Goal: Task Accomplishment & Management: Complete application form

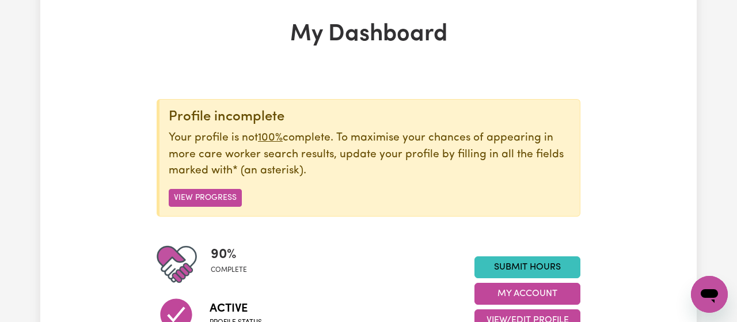
scroll to position [59, 0]
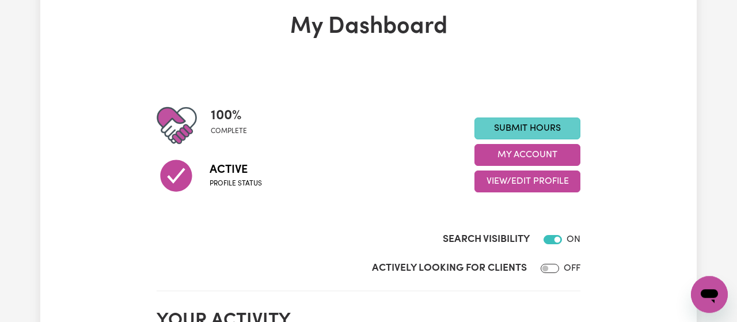
click at [533, 131] on link "Submit Hours" at bounding box center [528, 129] width 106 height 22
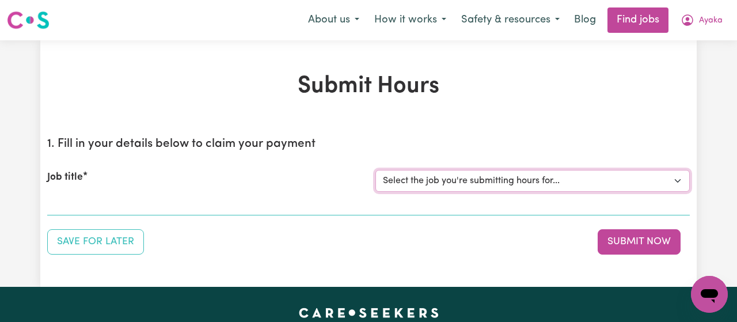
click at [376, 170] on select "Select the job you're submitting hours for... [[PERSON_NAME]] Support Work for …" at bounding box center [533, 181] width 315 height 22
select select "10509"
click option "[[PERSON_NAME]] Support Work for elderly woman for Personal Care and Domestic A…" at bounding box center [0, 0] width 0 height 0
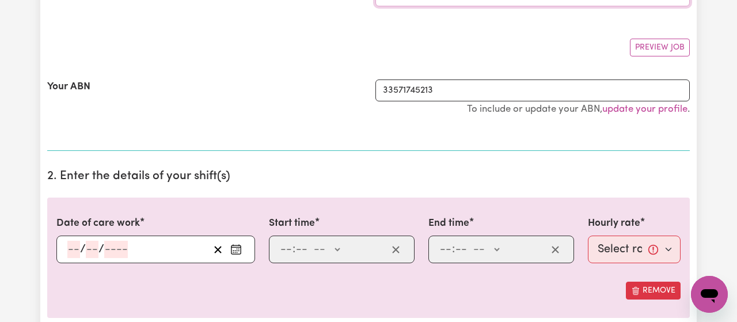
scroll to position [203, 0]
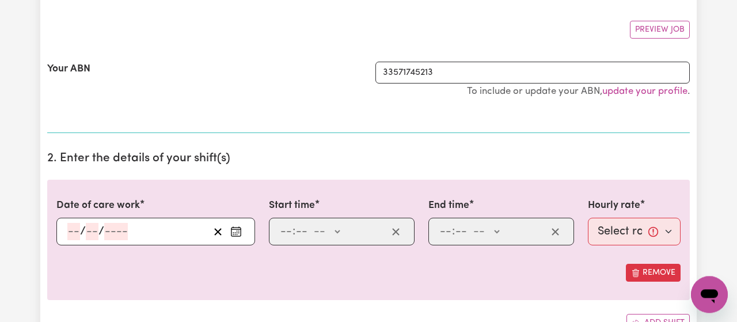
click at [234, 234] on icon "Enter the date of care work" at bounding box center [236, 232] width 12 height 12
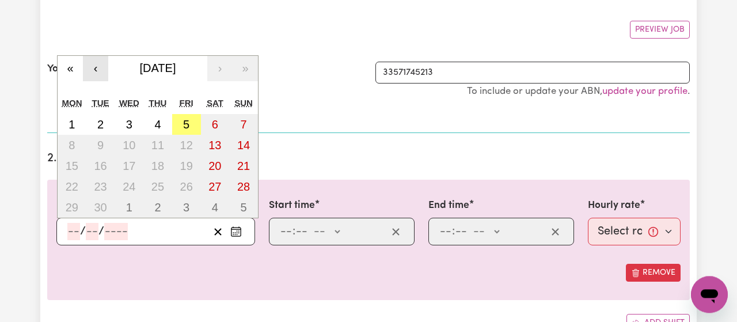
click at [97, 69] on button "‹" at bounding box center [95, 68] width 25 height 25
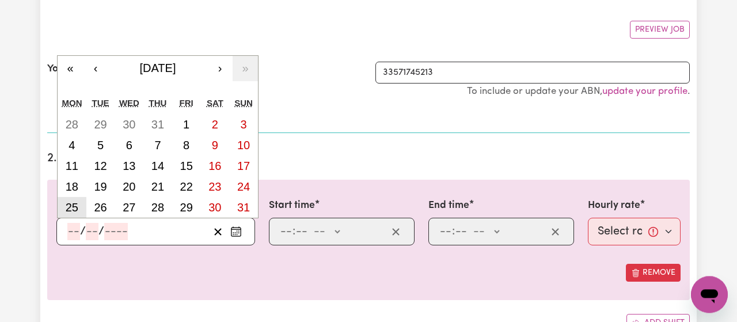
click at [77, 205] on abbr "25" at bounding box center [72, 207] width 13 height 13
type input "[DATE]"
type input "25"
type input "8"
type input "2025"
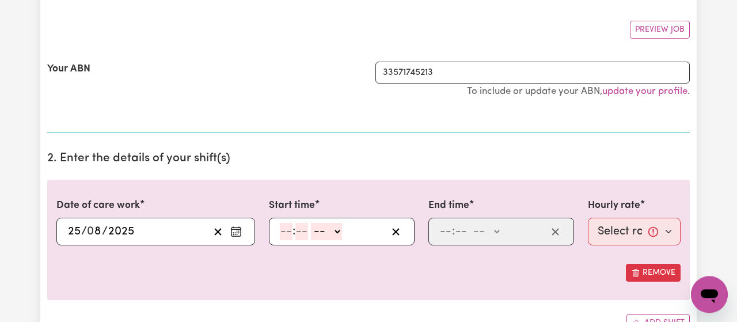
click at [283, 229] on input "number" at bounding box center [286, 231] width 13 height 17
type input "11"
type input "45"
click at [310, 223] on select "-- AM PM" at bounding box center [325, 231] width 31 height 17
select select "am"
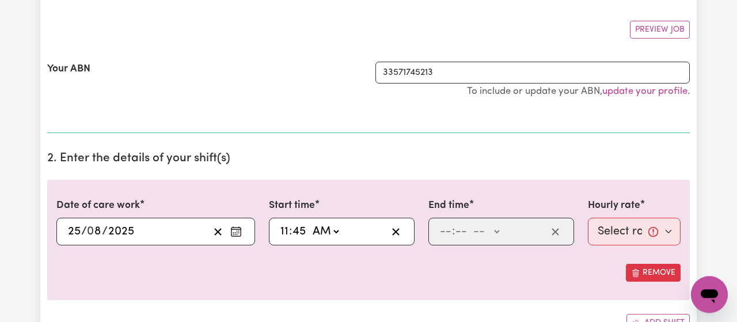
click option "AM" at bounding box center [0, 0] width 0 height 0
type input "11:45"
click at [415, 244] on div "Start time 11:45 11 : 45 AM PM" at bounding box center [342, 221] width 160 height 47
click at [444, 237] on input "number" at bounding box center [446, 231] width 13 height 17
type input "1"
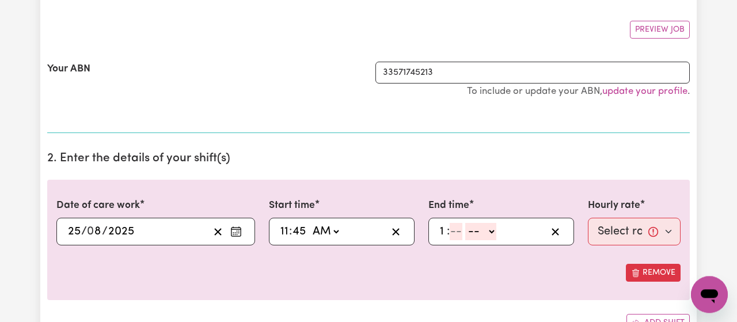
click at [460, 233] on input "number" at bounding box center [456, 231] width 13 height 17
type input "45"
click at [468, 223] on select "-- AM PM" at bounding box center [483, 231] width 31 height 17
select select "pm"
click option "PM" at bounding box center [0, 0] width 0 height 0
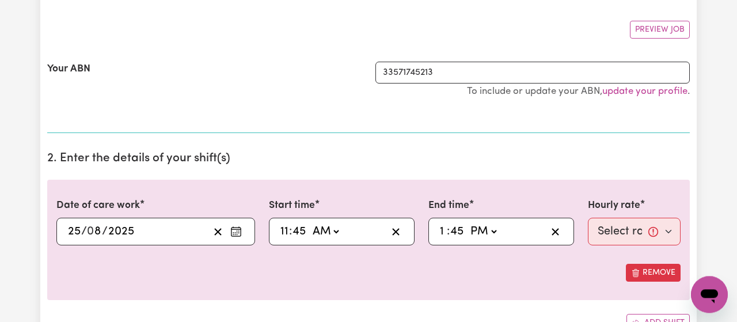
type input "13:45"
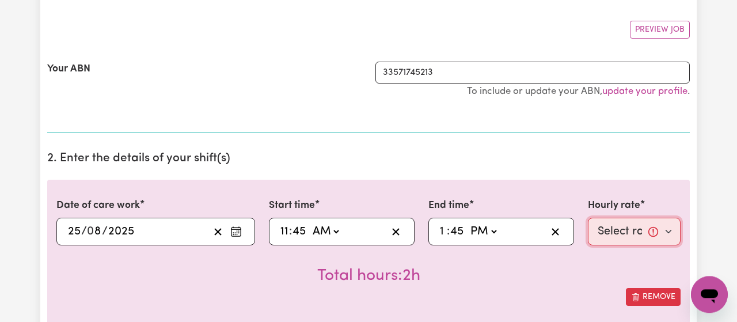
click at [588, 218] on select "Select rate... $53.71 (Weekday)" at bounding box center [634, 232] width 93 height 28
select select "53.71-Weekday"
click option "$53.71 (Weekday)" at bounding box center [0, 0] width 0 height 0
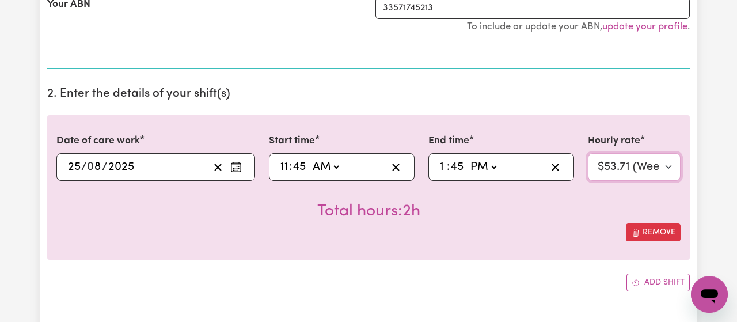
scroll to position [276, 0]
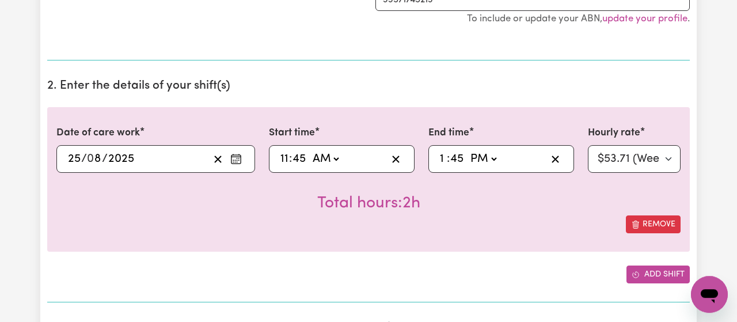
click at [645, 266] on button "Add shift" at bounding box center [658, 275] width 63 height 18
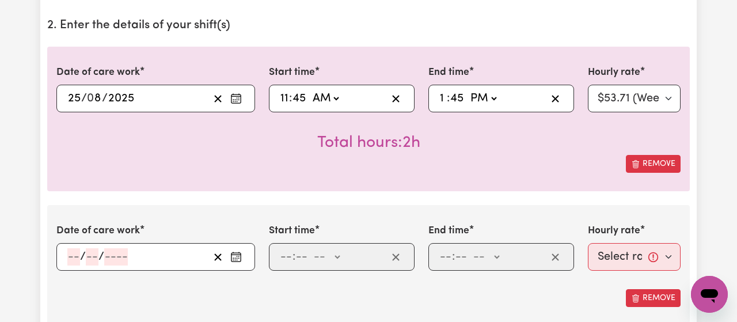
scroll to position [338, 0]
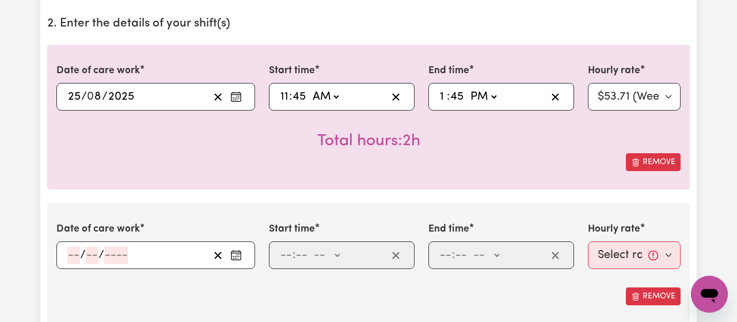
click at [243, 255] on button "Enter the date of care work" at bounding box center [236, 255] width 18 height 17
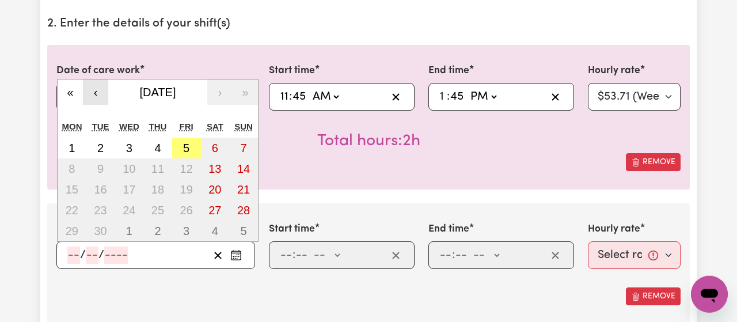
click at [90, 98] on button "‹" at bounding box center [95, 92] width 25 height 25
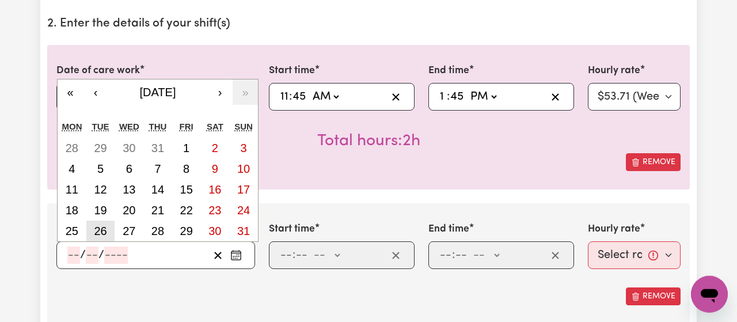
click at [106, 232] on abbr "26" at bounding box center [100, 231] width 13 height 13
type input "[DATE]"
type input "26"
type input "8"
type input "2025"
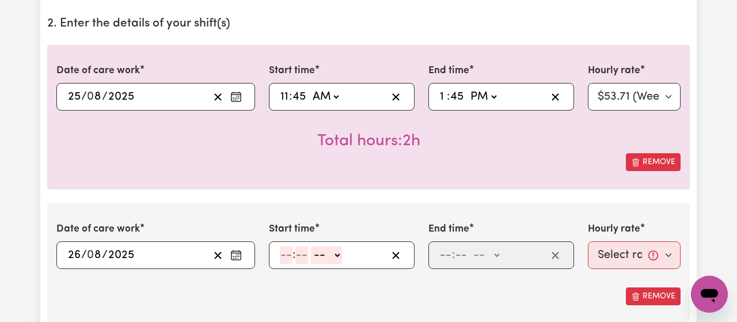
click at [281, 259] on input "number" at bounding box center [286, 255] width 13 height 17
type input "12"
type input "45"
click at [312, 247] on select "-- AM PM" at bounding box center [327, 255] width 31 height 17
select select "pm"
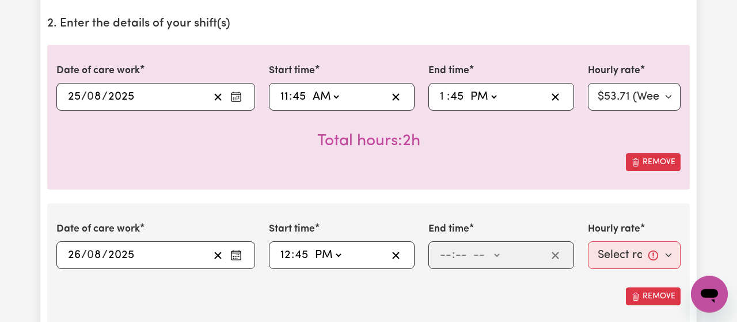
click option "PM" at bounding box center [0, 0] width 0 height 0
type input "12:45"
click at [448, 260] on input "number" at bounding box center [446, 255] width 13 height 17
type input "3"
type input "15"
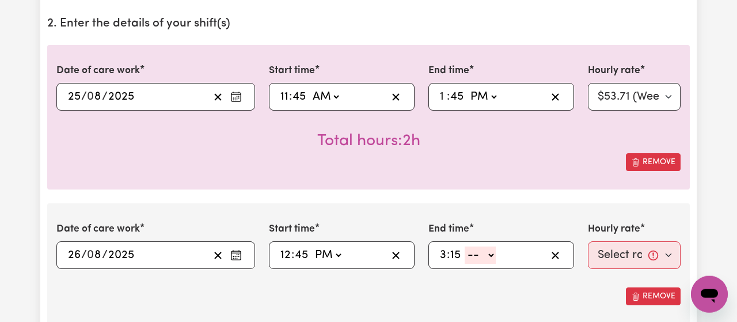
click at [465, 247] on select "-- AM PM" at bounding box center [480, 255] width 31 height 17
select select "pm"
click option "PM" at bounding box center [0, 0] width 0 height 0
type input "15:15"
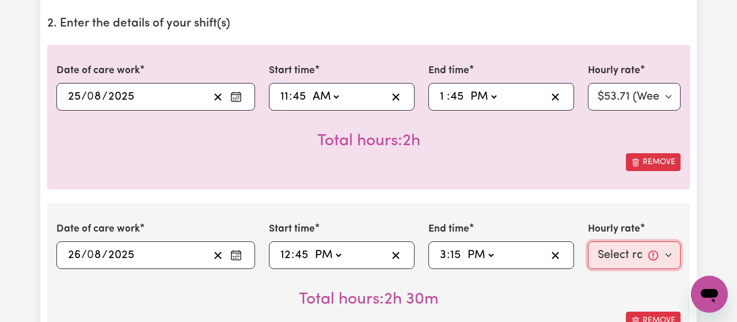
click at [588, 241] on select "Select rate... $53.71 (Weekday)" at bounding box center [634, 255] width 93 height 28
select select "53.71-Weekday"
click option "$53.71 (Weekday)" at bounding box center [0, 0] width 0 height 0
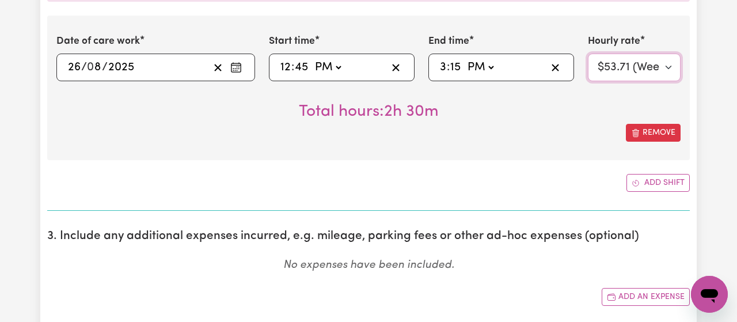
scroll to position [571, 0]
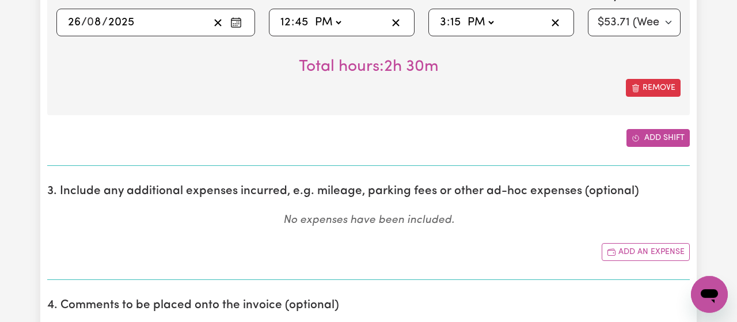
click at [648, 138] on button "Add shift" at bounding box center [658, 138] width 63 height 18
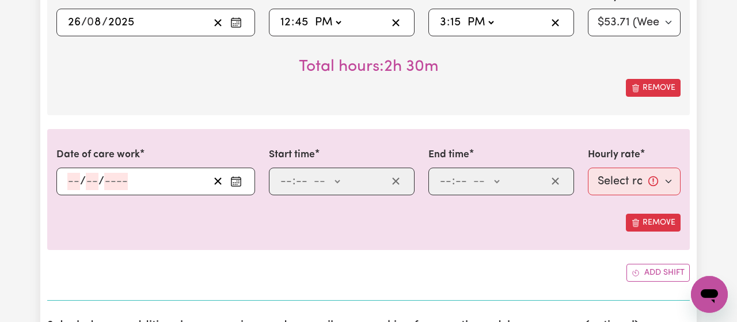
click at [239, 180] on circle "Enter the date of care work" at bounding box center [239, 180] width 1 height 1
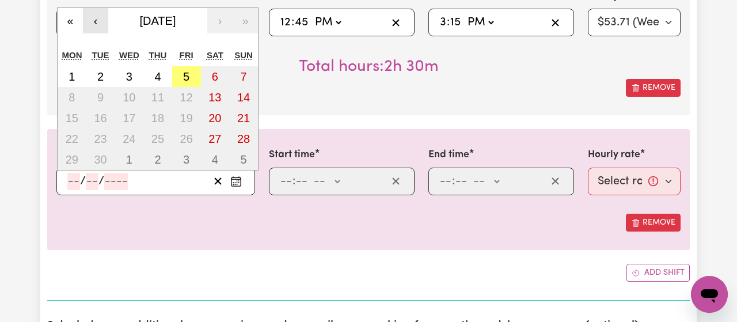
click at [97, 26] on button "‹" at bounding box center [95, 20] width 25 height 25
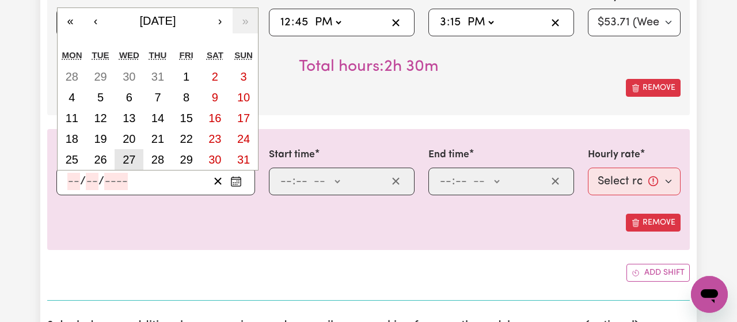
click at [138, 152] on button "27" at bounding box center [129, 159] width 29 height 21
type input "[DATE]"
type input "27"
type input "8"
type input "2025"
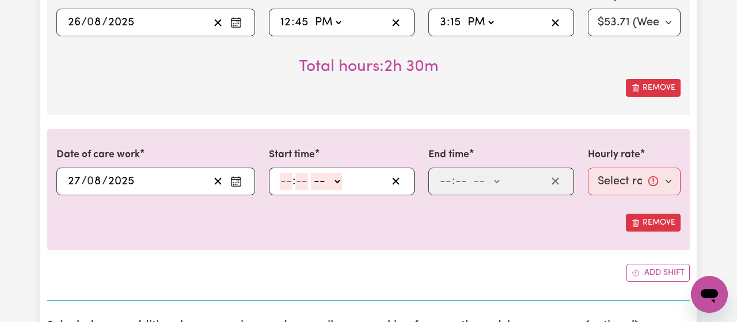
click at [284, 183] on input "number" at bounding box center [286, 181] width 13 height 17
type input "1"
click at [292, 183] on input "number" at bounding box center [296, 181] width 13 height 17
type input "30"
click at [308, 173] on select "-- AM PM" at bounding box center [323, 181] width 31 height 17
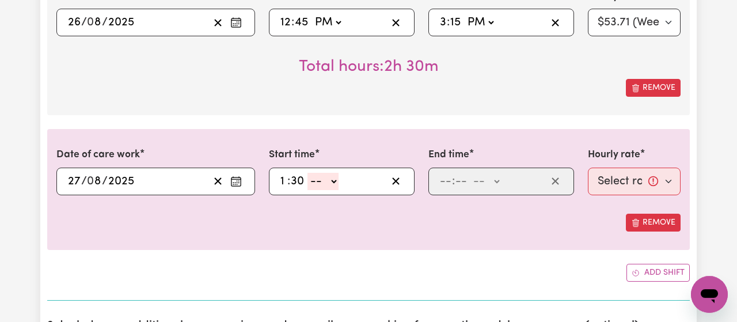
select select "pm"
click option "PM" at bounding box center [0, 0] width 0 height 0
type input "13:30"
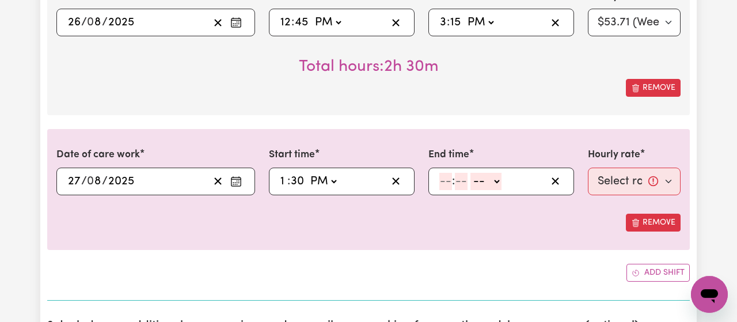
click at [448, 181] on input "number" at bounding box center [446, 181] width 13 height 17
type input "3"
type input "30"
click at [467, 173] on select "-- AM PM" at bounding box center [482, 181] width 31 height 17
select select "pm"
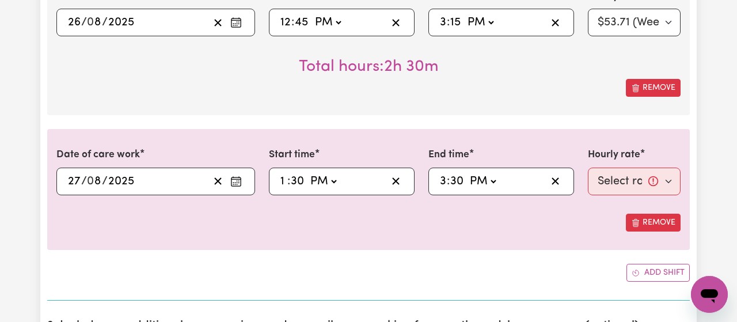
click option "PM" at bounding box center [0, 0] width 0 height 0
type input "15:30"
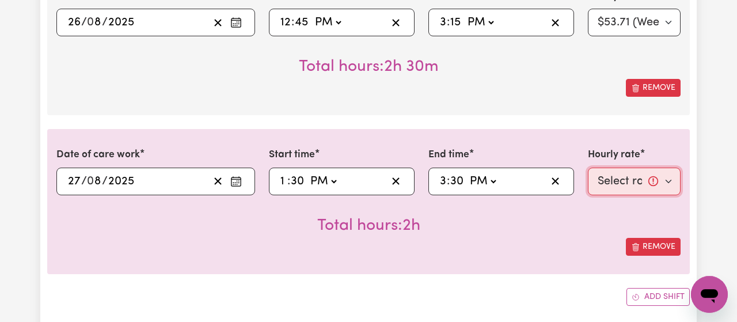
click at [588, 168] on select "Select rate... $53.71 (Weekday)" at bounding box center [634, 182] width 93 height 28
select select "53.71-Weekday"
click option "$53.71 (Weekday)" at bounding box center [0, 0] width 0 height 0
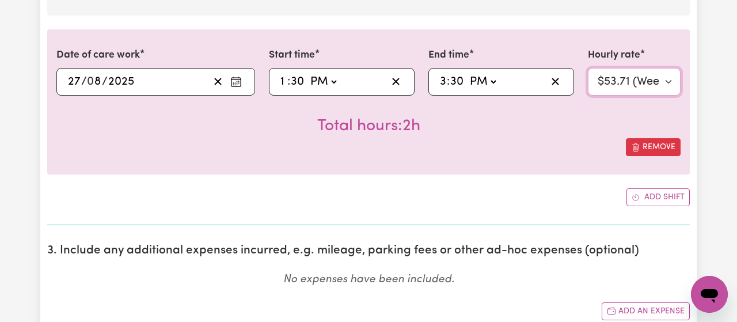
scroll to position [672, 0]
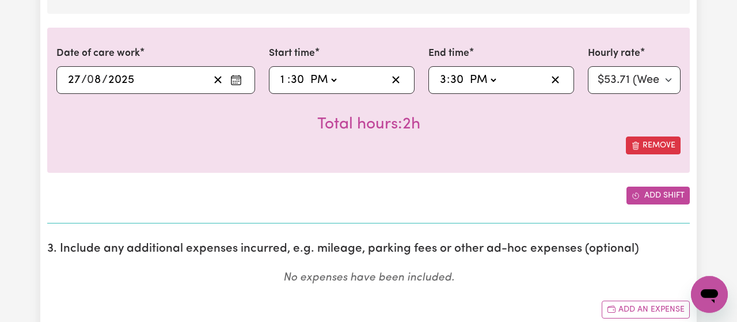
click at [646, 188] on button "Add shift" at bounding box center [658, 196] width 63 height 18
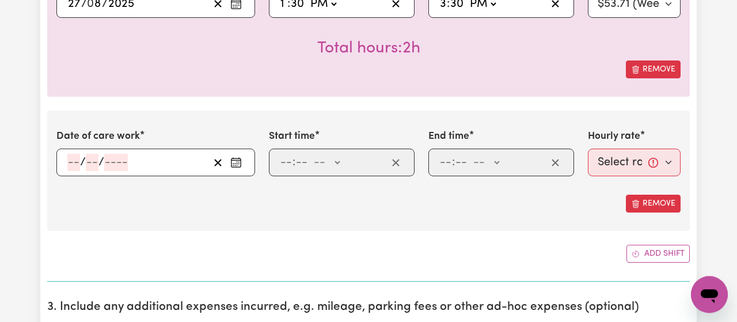
scroll to position [750, 0]
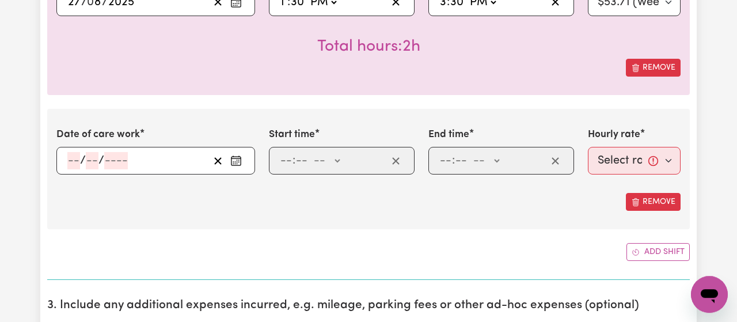
click at [240, 160] on icon "Enter the date of care work" at bounding box center [236, 161] width 12 height 12
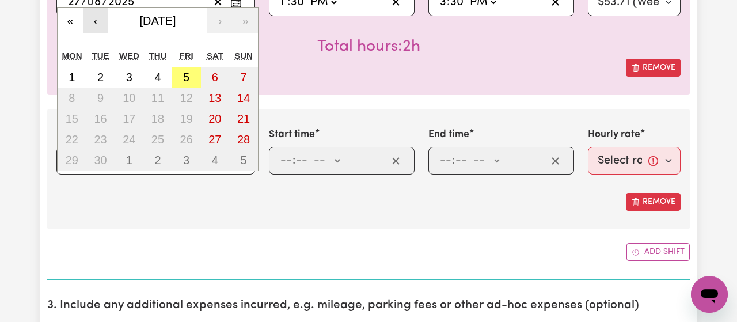
click at [101, 18] on button "‹" at bounding box center [95, 20] width 25 height 25
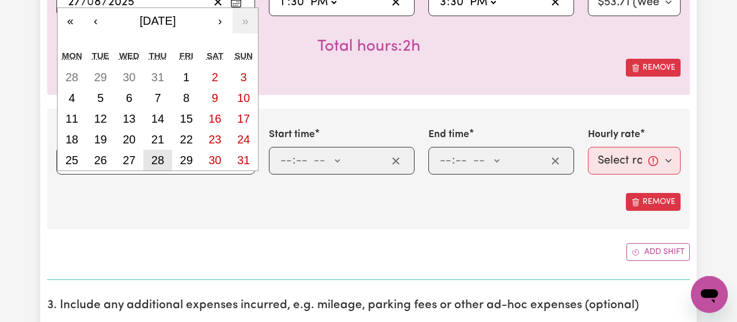
click at [164, 157] on abbr "28" at bounding box center [158, 160] width 13 height 13
type input "[DATE]"
type input "28"
type input "8"
type input "2025"
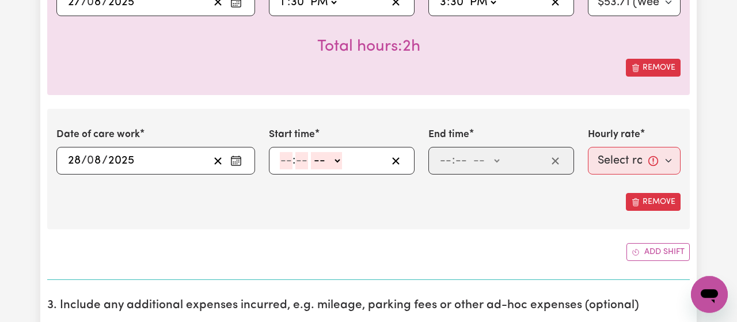
click at [286, 165] on input "number" at bounding box center [286, 160] width 13 height 17
type input "1"
click at [297, 165] on input "number" at bounding box center [296, 160] width 13 height 17
type input "0"
click at [309, 152] on select "-- AM PM" at bounding box center [324, 160] width 31 height 17
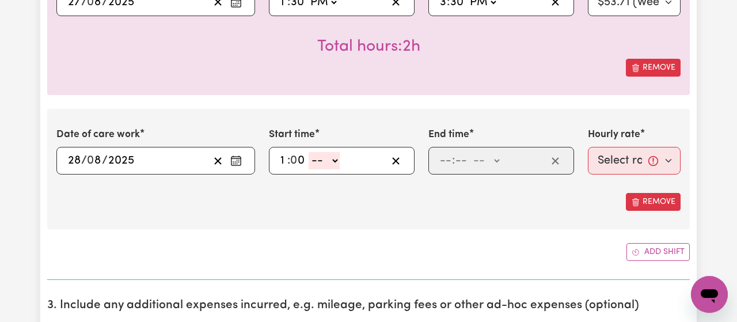
select select "pm"
click option "PM" at bounding box center [0, 0] width 0 height 0
type input "13:00"
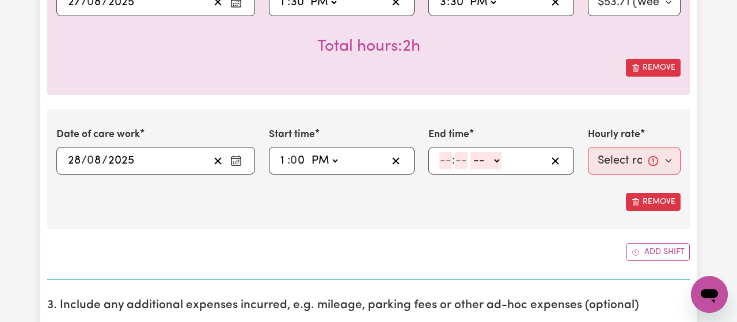
click at [443, 164] on input "number" at bounding box center [446, 160] width 13 height 17
type input "3"
type input "30"
click at [467, 152] on select "-- AM PM" at bounding box center [482, 160] width 31 height 17
select select "pm"
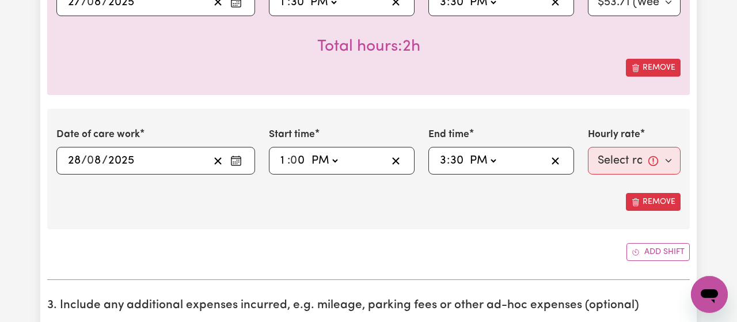
click option "PM" at bounding box center [0, 0] width 0 height 0
type input "15:30"
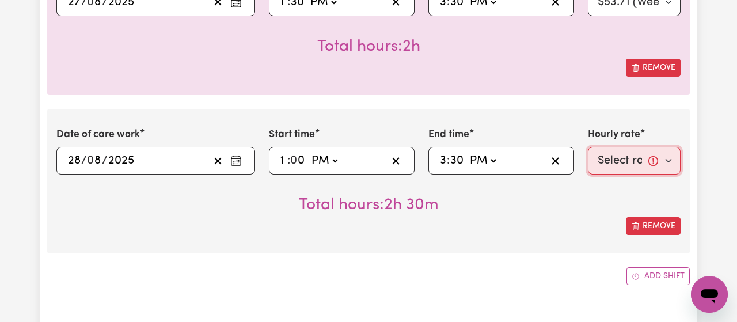
select select "53.71-Weekday"
click option "$53.71 (Weekday)" at bounding box center [0, 0] width 0 height 0
click at [600, 201] on div "Total hours: 2h 30m" at bounding box center [368, 196] width 625 height 43
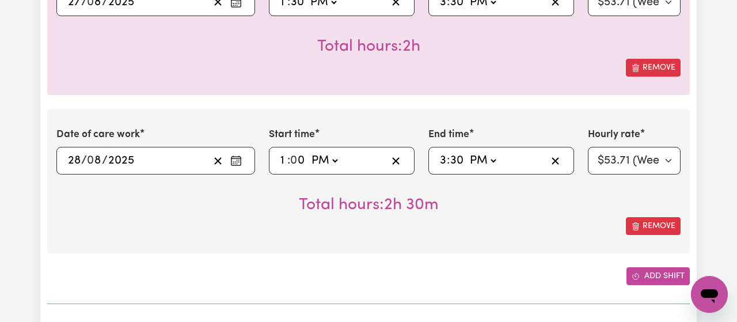
click at [637, 275] on icon "Add another shift" at bounding box center [636, 277] width 8 height 8
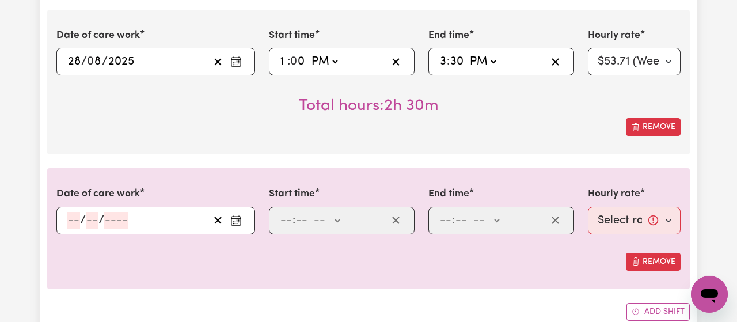
scroll to position [850, 0]
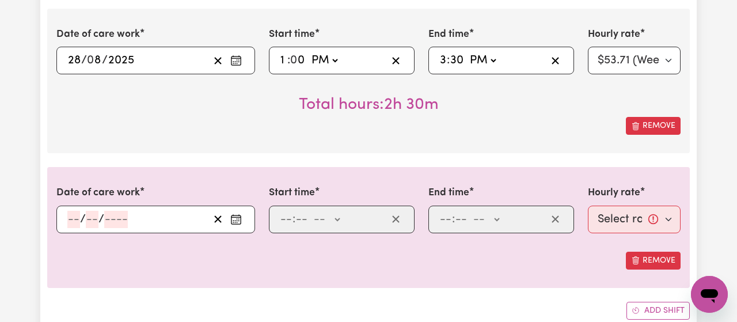
click at [243, 214] on button "Enter the date of care work" at bounding box center [236, 219] width 18 height 17
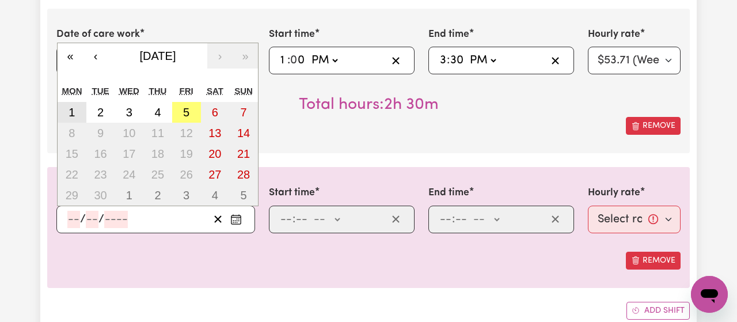
click at [70, 109] on abbr "1" at bounding box center [72, 112] width 6 height 13
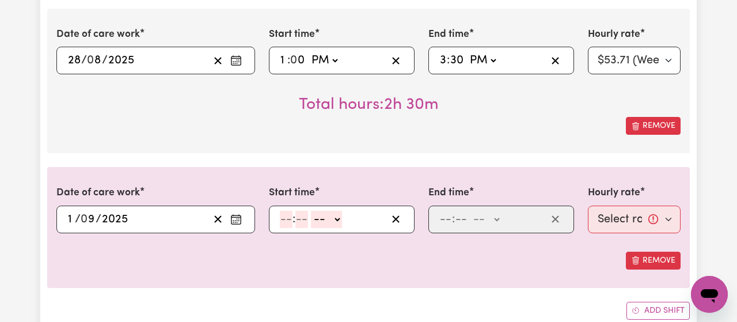
type input "[DATE]"
type input "1"
type input "9"
type input "2025"
click at [284, 217] on input "number" at bounding box center [286, 219] width 13 height 17
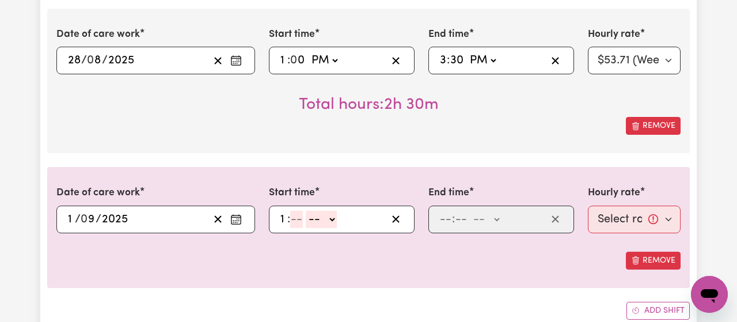
type input "1"
click at [293, 218] on input "3" at bounding box center [298, 219] width 14 height 17
type input "30"
select select "pm"
click option "PM" at bounding box center [0, 0] width 0 height 0
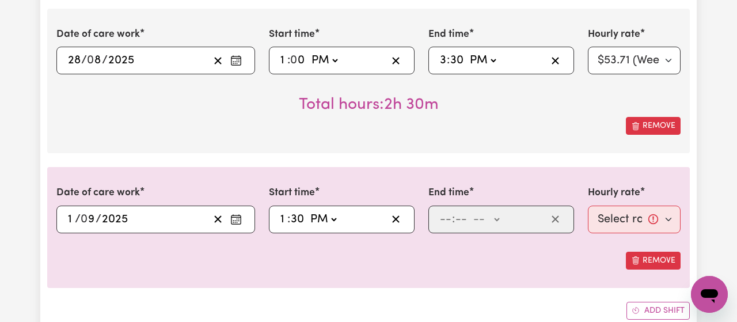
type input "13:30"
click at [443, 216] on input "number" at bounding box center [446, 219] width 13 height 17
type input "3"
type input "0"
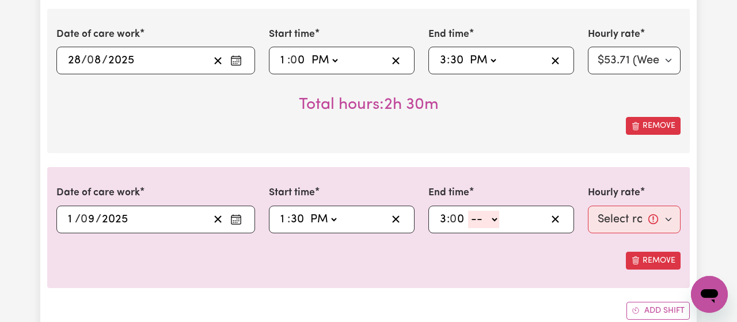
click at [468, 211] on select "-- AM PM" at bounding box center [483, 219] width 31 height 17
select select "pm"
click option "PM" at bounding box center [0, 0] width 0 height 0
type input "15:00"
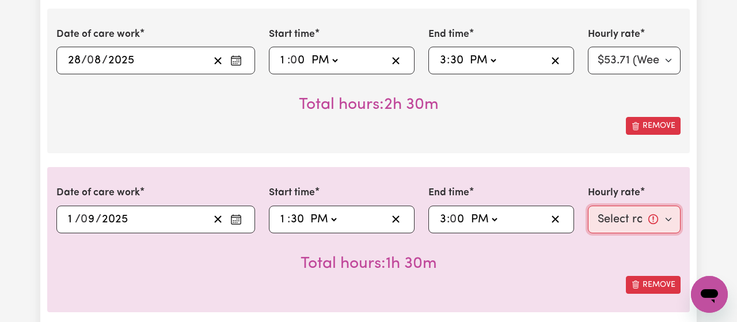
select select "53.71-Weekday"
click option "$53.71 (Weekday)" at bounding box center [0, 0] width 0 height 0
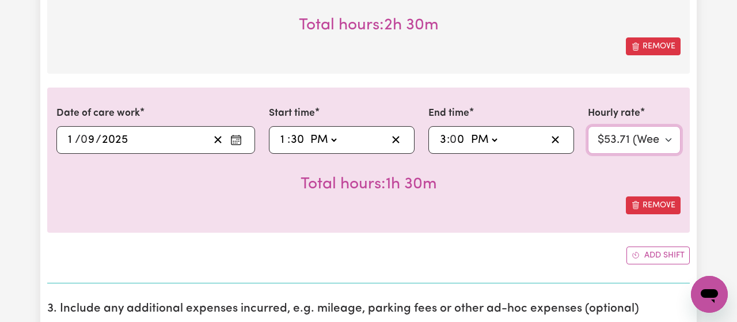
scroll to position [932, 0]
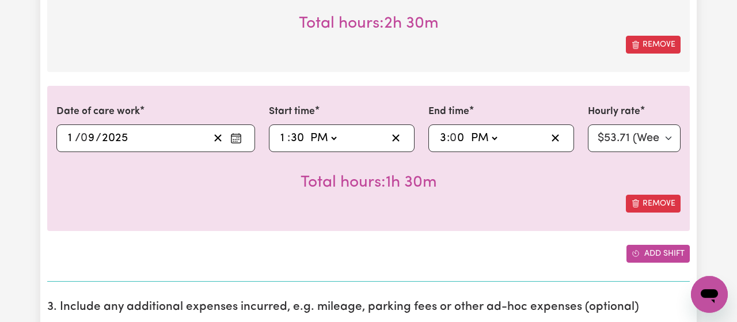
click at [646, 251] on button "Add shift" at bounding box center [658, 254] width 63 height 18
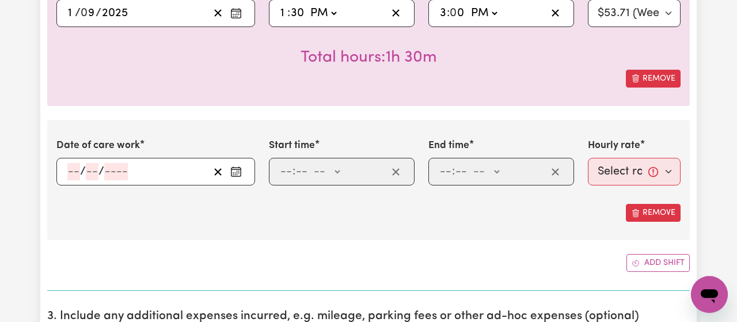
scroll to position [1057, 0]
click at [238, 172] on icon "Enter the date of care work" at bounding box center [236, 171] width 12 height 12
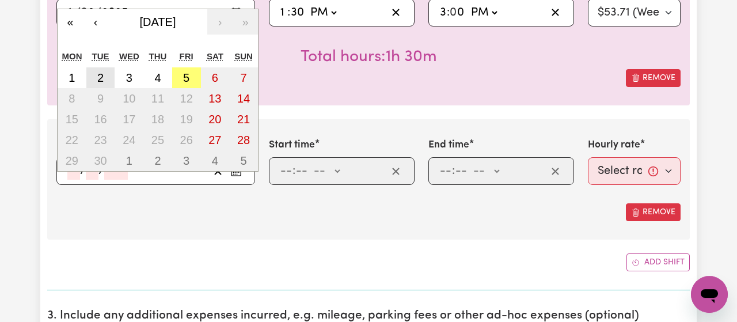
click at [99, 78] on abbr "2" at bounding box center [100, 77] width 6 height 13
type input "[DATE]"
type input "2"
type input "9"
type input "2025"
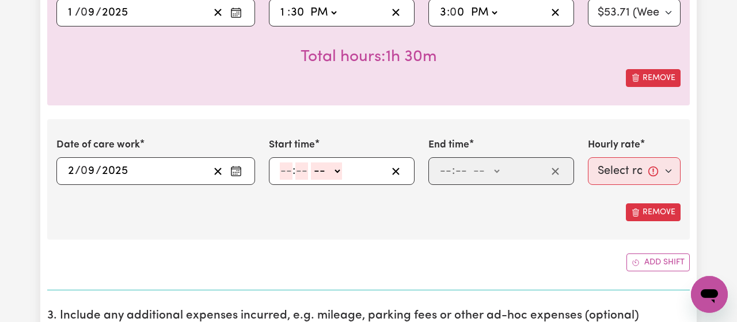
click at [287, 175] on input "number" at bounding box center [286, 170] width 13 height 17
type input "9"
type input "0"
click at [309, 162] on select "-- AM PM" at bounding box center [324, 170] width 31 height 17
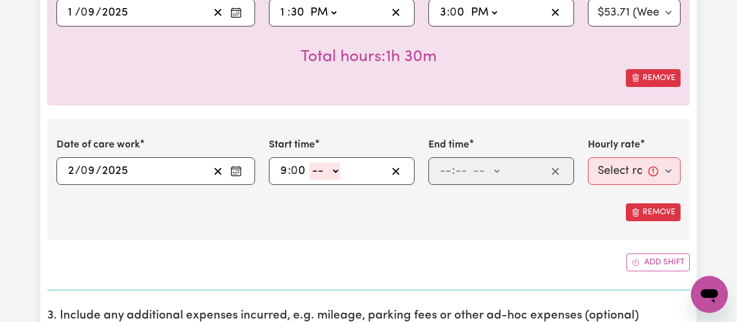
select select "am"
click option "AM" at bounding box center [0, 0] width 0 height 0
type input "09:00"
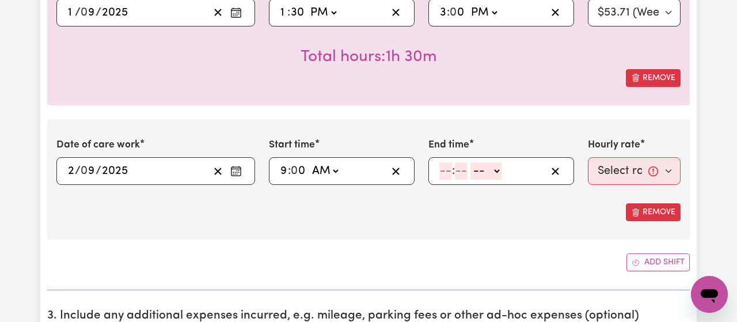
click at [443, 176] on input "number" at bounding box center [446, 170] width 13 height 17
type input "1"
click at [455, 176] on input "number" at bounding box center [456, 170] width 13 height 17
type input "0"
select select "pm"
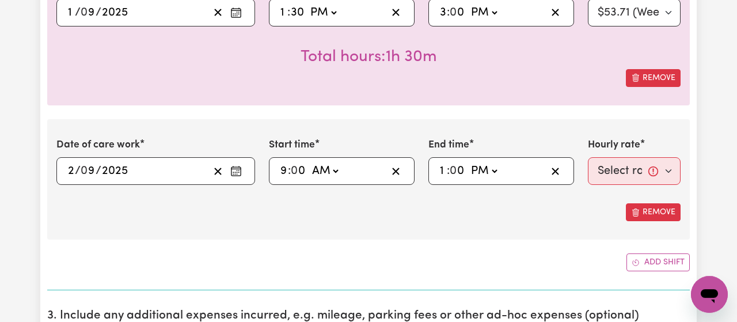
click option "PM" at bounding box center [0, 0] width 0 height 0
type input "13:00"
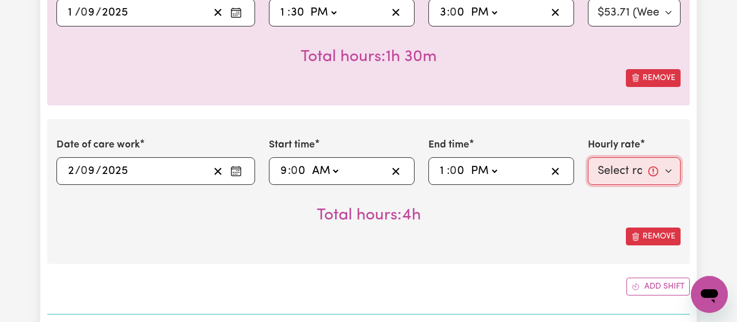
click at [588, 157] on select "Select rate... $53.71 (Weekday)" at bounding box center [634, 171] width 93 height 28
select select "53.71-Weekday"
click option "$53.71 (Weekday)" at bounding box center [0, 0] width 0 height 0
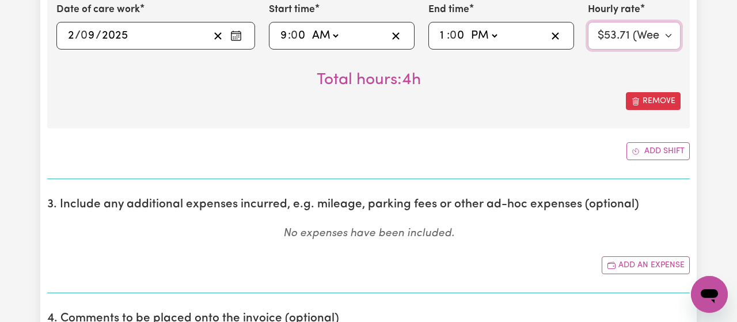
scroll to position [1193, 0]
click at [668, 149] on button "Add shift" at bounding box center [658, 151] width 63 height 18
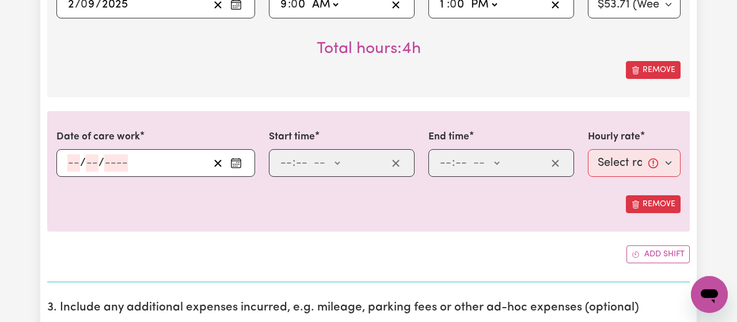
scroll to position [1226, 0]
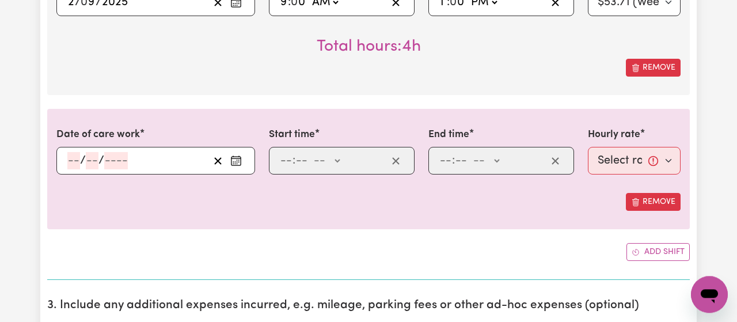
click at [242, 155] on icon "Enter the date of care work" at bounding box center [236, 161] width 12 height 12
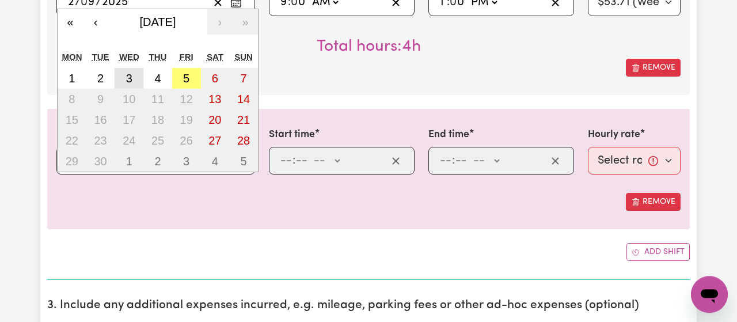
click at [127, 76] on abbr "3" at bounding box center [129, 78] width 6 height 13
type input "[DATE]"
type input "3"
type input "9"
type input "2025"
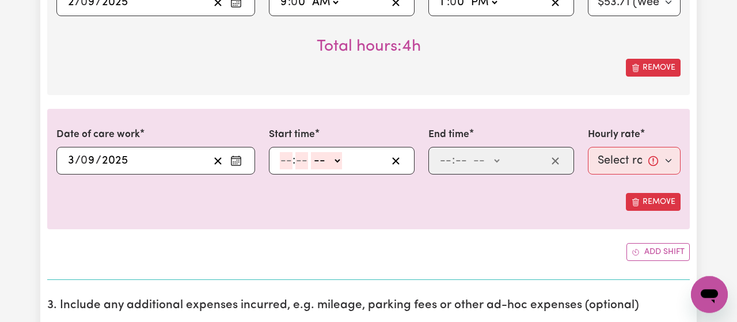
click at [286, 165] on input "number" at bounding box center [286, 160] width 13 height 17
type input "1"
click at [293, 164] on input "number" at bounding box center [296, 160] width 13 height 17
type input "30"
click at [311, 167] on div "1 : 30 -- AM PM" at bounding box center [342, 161] width 146 height 28
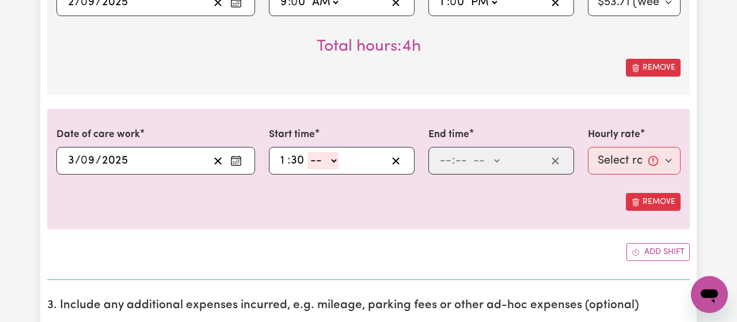
click at [308, 152] on select "-- AM PM" at bounding box center [323, 160] width 31 height 17
select select "pm"
click option "PM" at bounding box center [0, 0] width 0 height 0
type input "13:30"
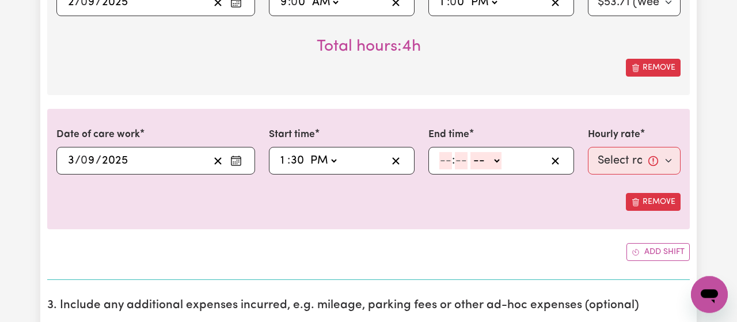
click at [447, 159] on input "number" at bounding box center [446, 160] width 13 height 17
type input "3"
type input "30"
click at [467, 152] on select "-- AM PM" at bounding box center [482, 160] width 31 height 17
select select "pm"
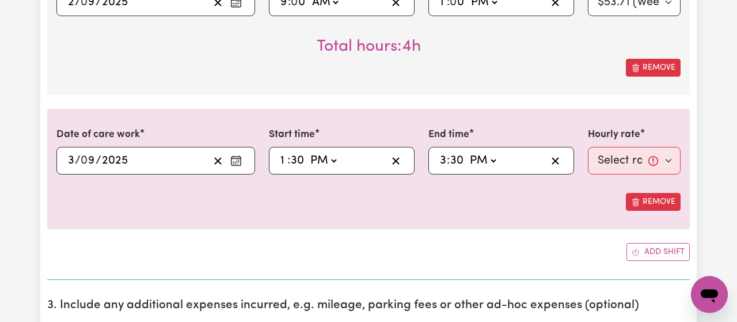
click option "PM" at bounding box center [0, 0] width 0 height 0
type input "15:30"
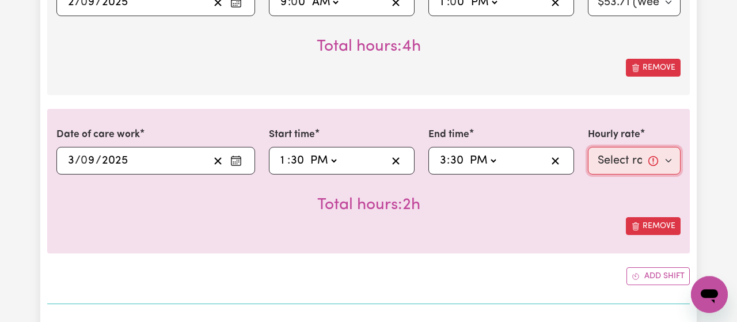
select select "53.71-Weekday"
click option "$53.71 (Weekday)" at bounding box center [0, 0] width 0 height 0
click at [606, 217] on div "Remove" at bounding box center [368, 226] width 625 height 18
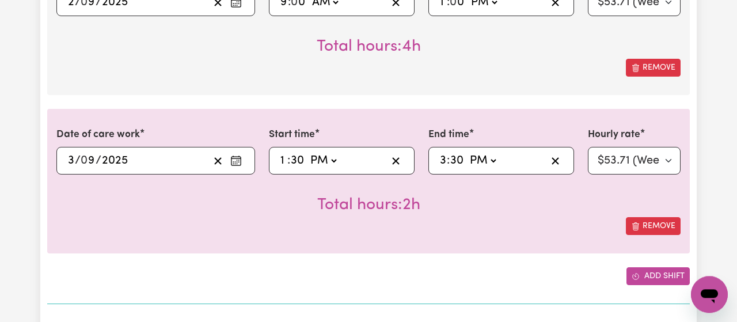
click at [640, 270] on button "Add shift" at bounding box center [658, 276] width 63 height 18
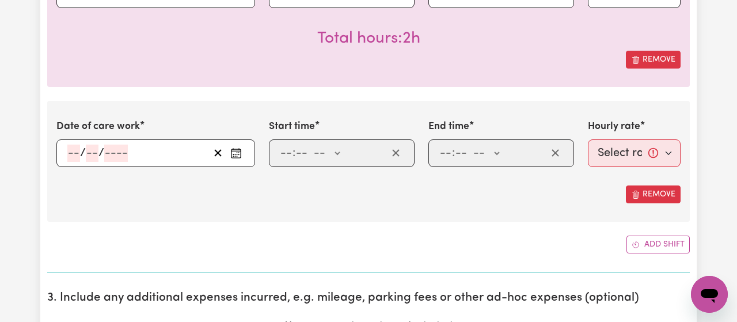
scroll to position [1395, 0]
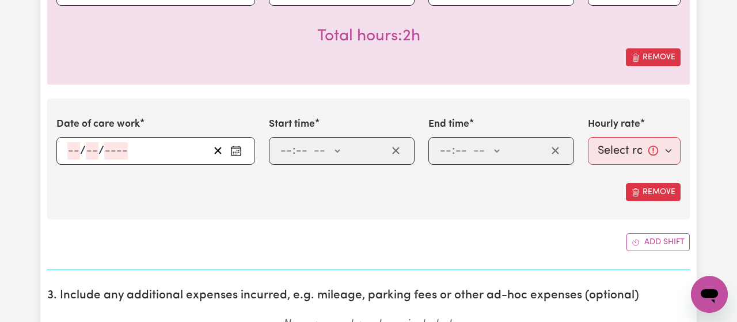
click at [239, 153] on button "Enter the date of care work" at bounding box center [236, 150] width 18 height 17
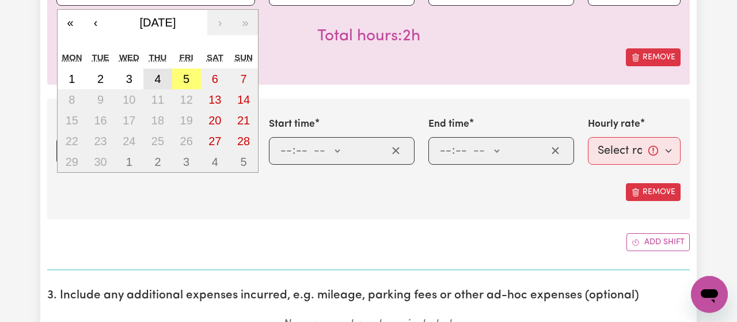
click at [160, 69] on button "4" at bounding box center [157, 79] width 29 height 21
type input "[DATE]"
type input "4"
type input "9"
type input "2025"
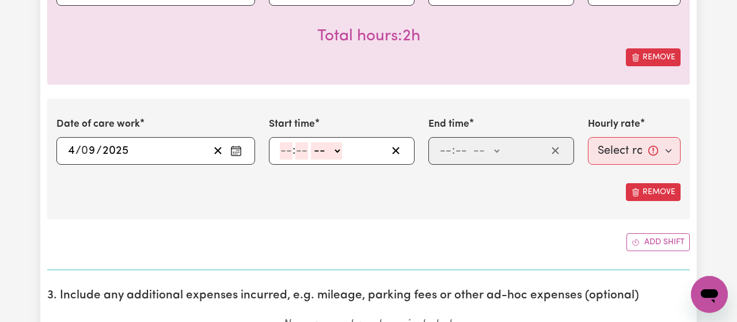
click at [282, 150] on input "number" at bounding box center [286, 150] width 13 height 17
type input "1"
click at [296, 152] on input "number" at bounding box center [296, 150] width 13 height 17
type input "0"
click at [309, 142] on select "-- AM PM" at bounding box center [324, 150] width 31 height 17
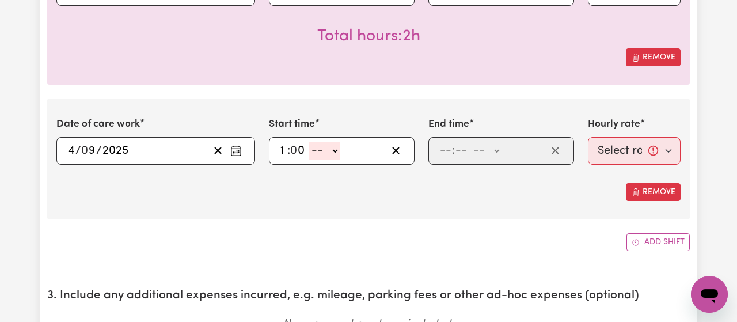
select select "pm"
click option "PM" at bounding box center [0, 0] width 0 height 0
type input "13:00"
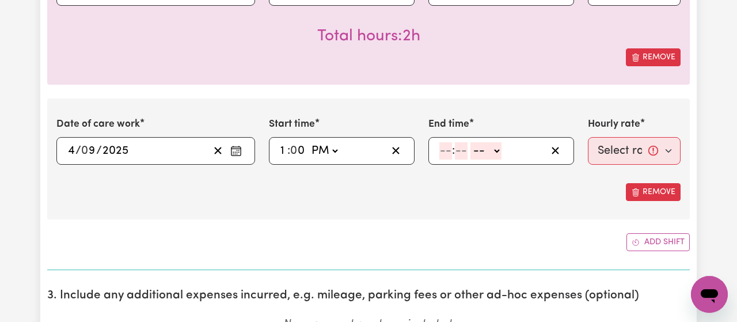
click at [442, 146] on input "number" at bounding box center [446, 150] width 13 height 17
type input "2"
type input "30"
click at [467, 142] on select "-- AM PM" at bounding box center [482, 150] width 31 height 17
select select "pm"
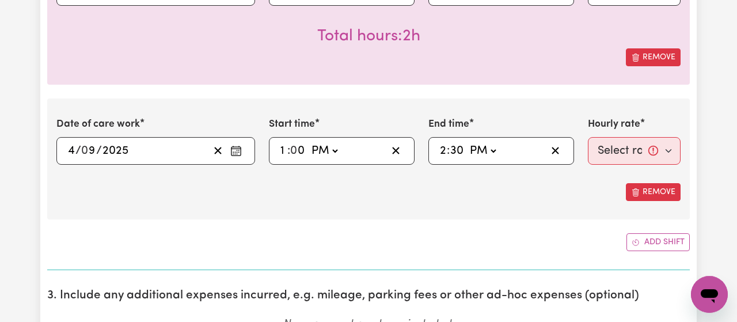
click option "PM" at bounding box center [0, 0] width 0 height 0
type input "14:30"
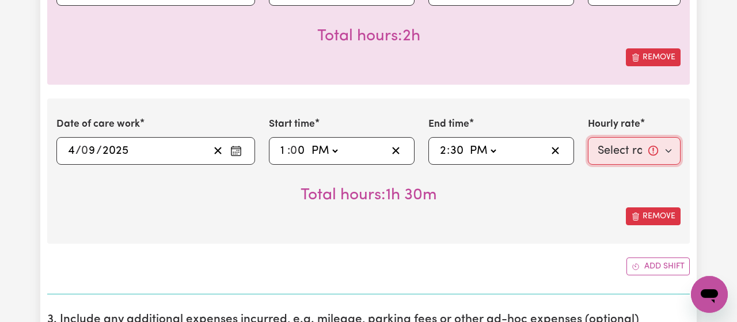
click at [588, 137] on select "Select rate... $53.71 (Weekday)" at bounding box center [634, 151] width 93 height 28
select select "53.71-Weekday"
click option "$53.71 (Weekday)" at bounding box center [0, 0] width 0 height 0
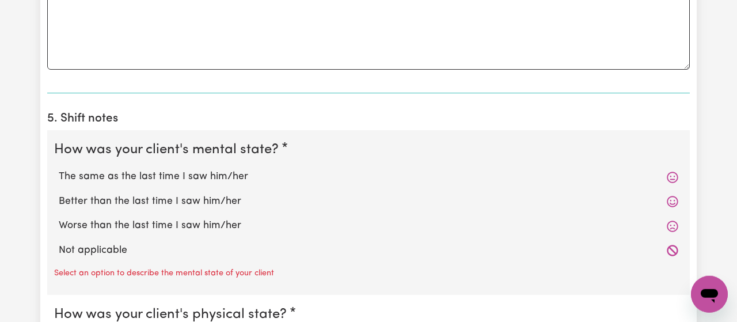
scroll to position [1872, 0]
click at [209, 172] on label "The same as the last time I saw him/her" at bounding box center [369, 176] width 620 height 15
click at [59, 169] on input "The same as the last time I saw him/her" at bounding box center [58, 168] width 1 height 1
radio input "true"
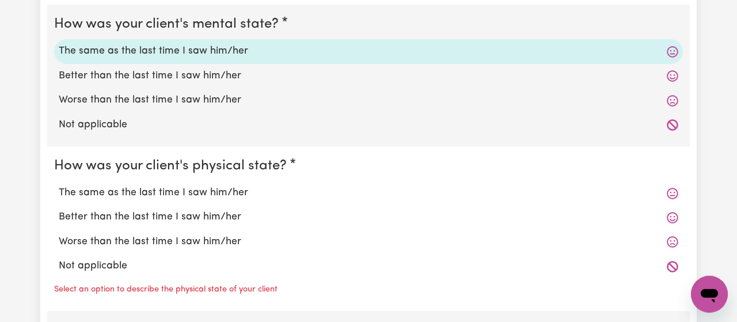
scroll to position [1997, 0]
click at [209, 186] on label "The same as the last time I saw him/her" at bounding box center [369, 192] width 620 height 15
click at [59, 185] on input "The same as the last time I saw him/her" at bounding box center [58, 184] width 1 height 1
radio input "true"
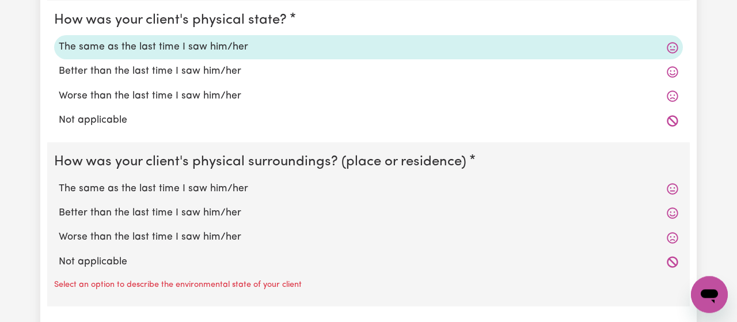
click at [209, 186] on label "The same as the last time I saw him/her" at bounding box center [369, 188] width 620 height 15
click at [59, 181] on input "The same as the last time I saw him/her" at bounding box center [58, 181] width 1 height 1
radio input "true"
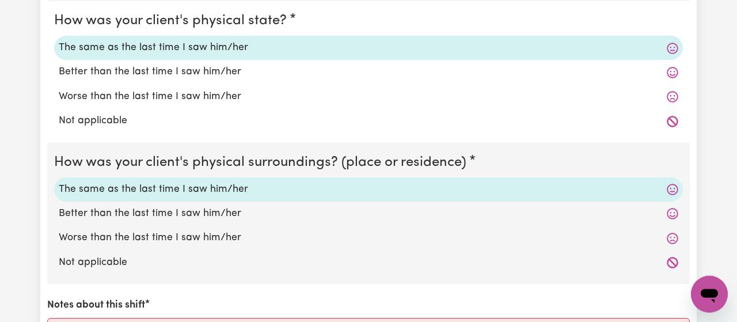
click at [209, 187] on label "The same as the last time I saw him/her" at bounding box center [369, 189] width 620 height 15
click at [59, 182] on input "The same as the last time I saw him/her" at bounding box center [58, 181] width 1 height 1
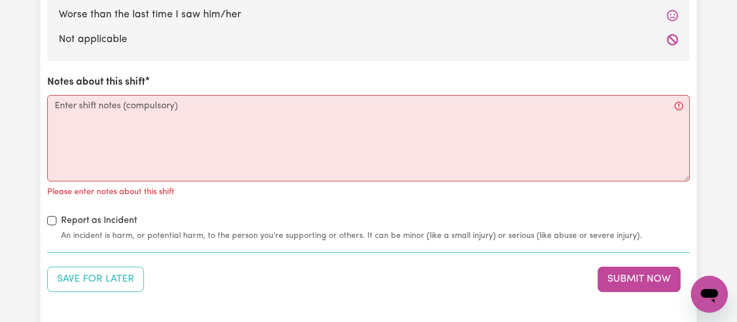
scroll to position [2367, 0]
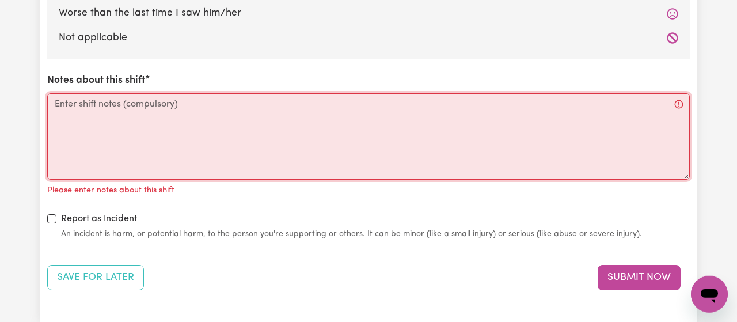
click at [198, 125] on textarea "Notes about this shift" at bounding box center [368, 136] width 643 height 86
type textarea "S"
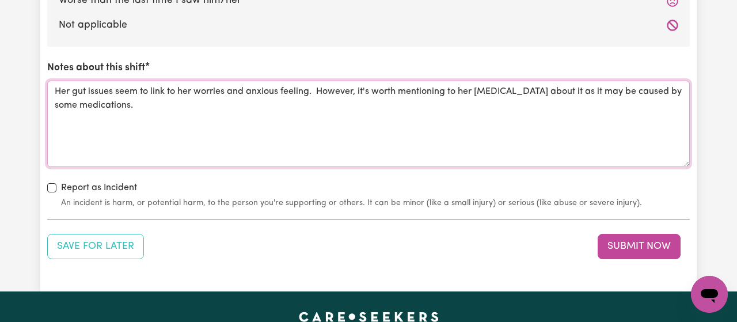
scroll to position [2380, 0]
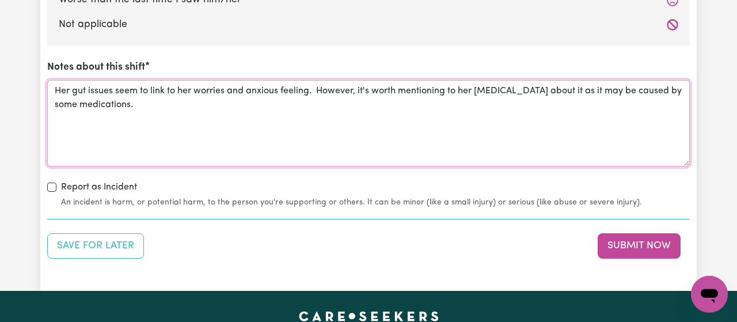
click at [83, 88] on textarea "Her gut issues seem to link to her worries and anxious feeling. However, it's w…" at bounding box center [368, 123] width 643 height 86
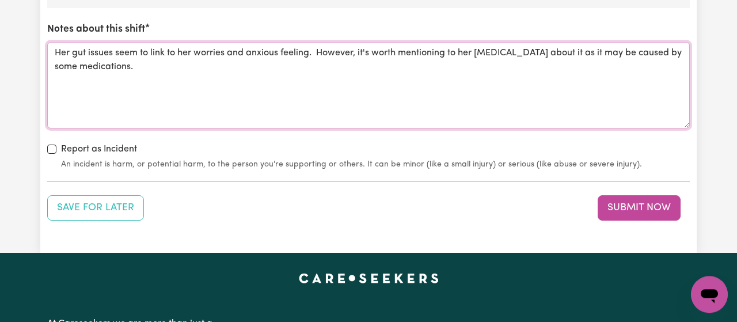
scroll to position [2401, 0]
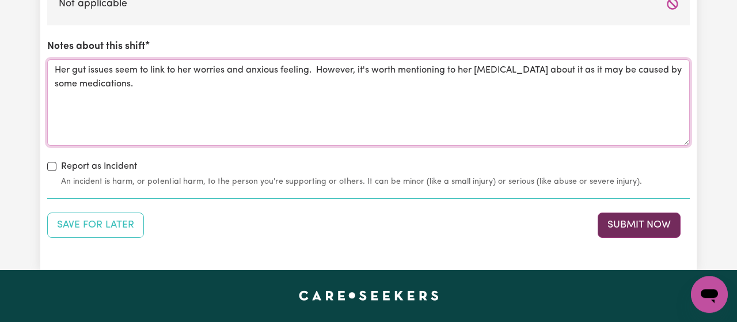
type textarea "Her gut issues seem to link to her worries and anxious feeling. However, it's w…"
click at [650, 217] on button "Submit Now" at bounding box center [639, 225] width 83 height 25
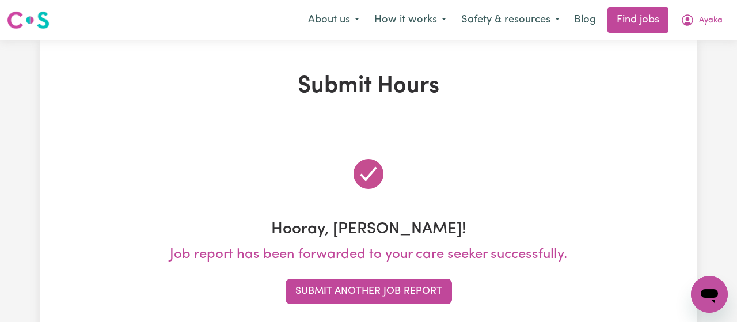
scroll to position [0, 0]
